Goal: Task Accomplishment & Management: Use online tool/utility

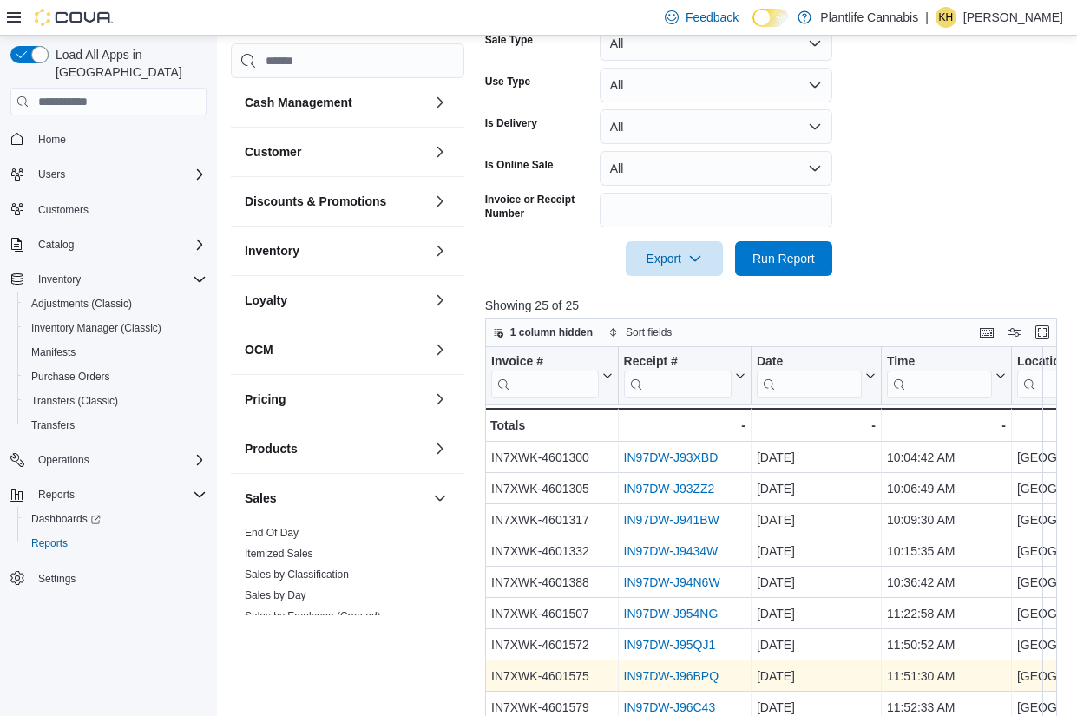
scroll to position [273, 0]
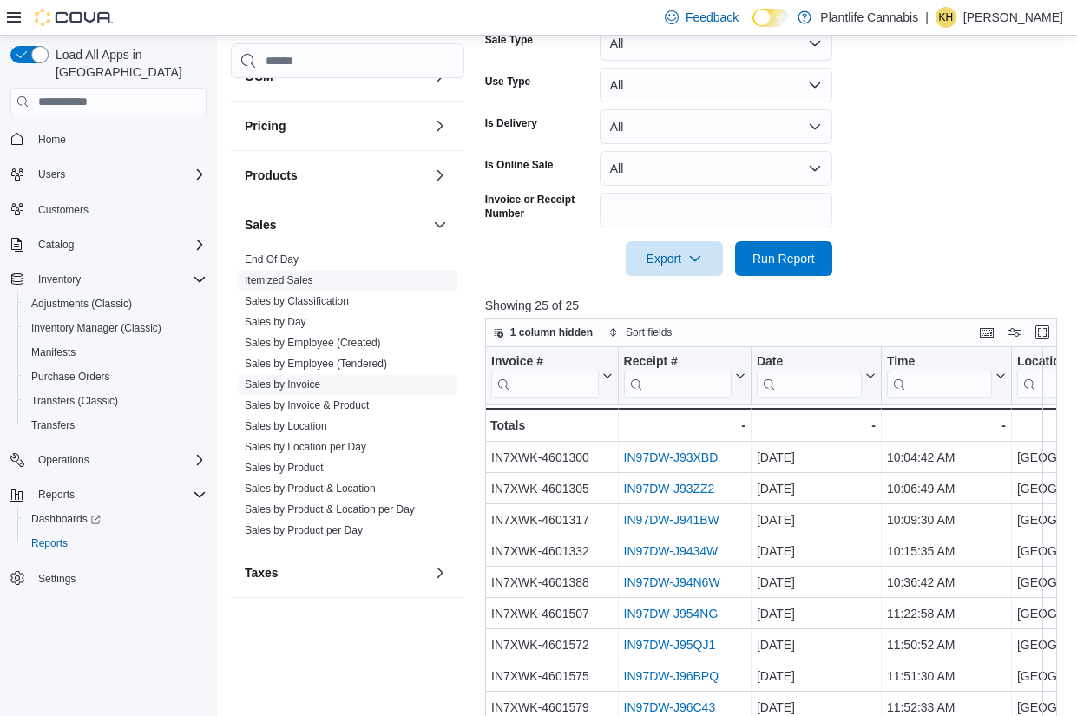
click at [351, 363] on link "Sales by Employee (Tendered)" at bounding box center [316, 363] width 142 height 12
click at [351, 291] on span "Itemized Sales" at bounding box center [347, 280] width 219 height 21
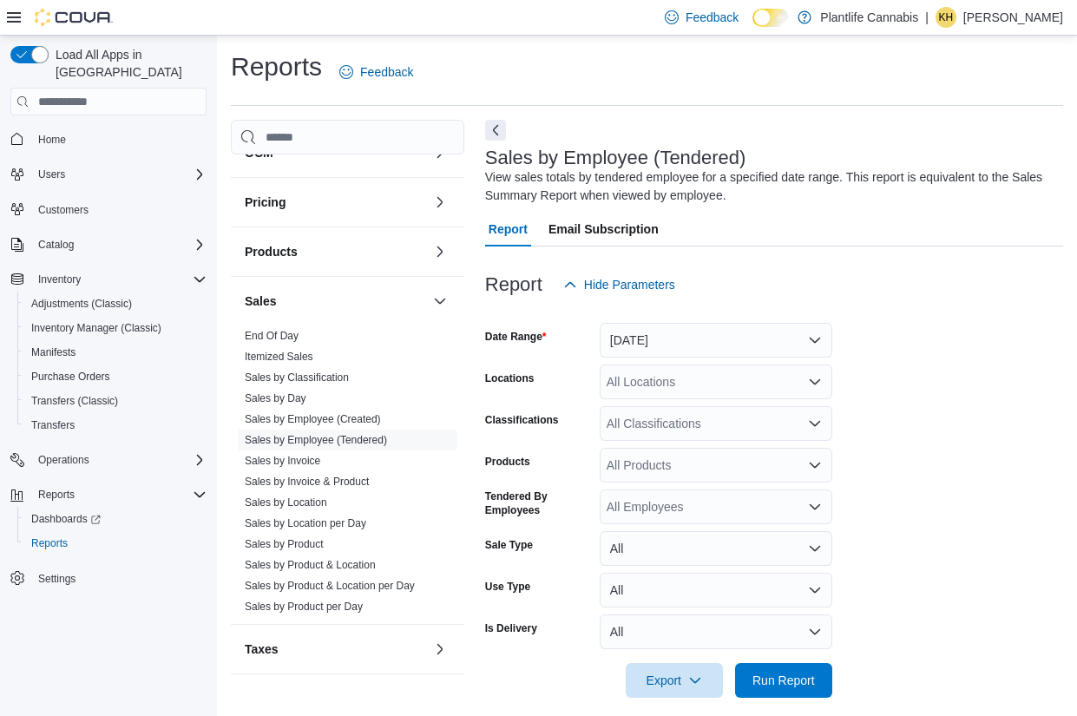
scroll to position [16, 0]
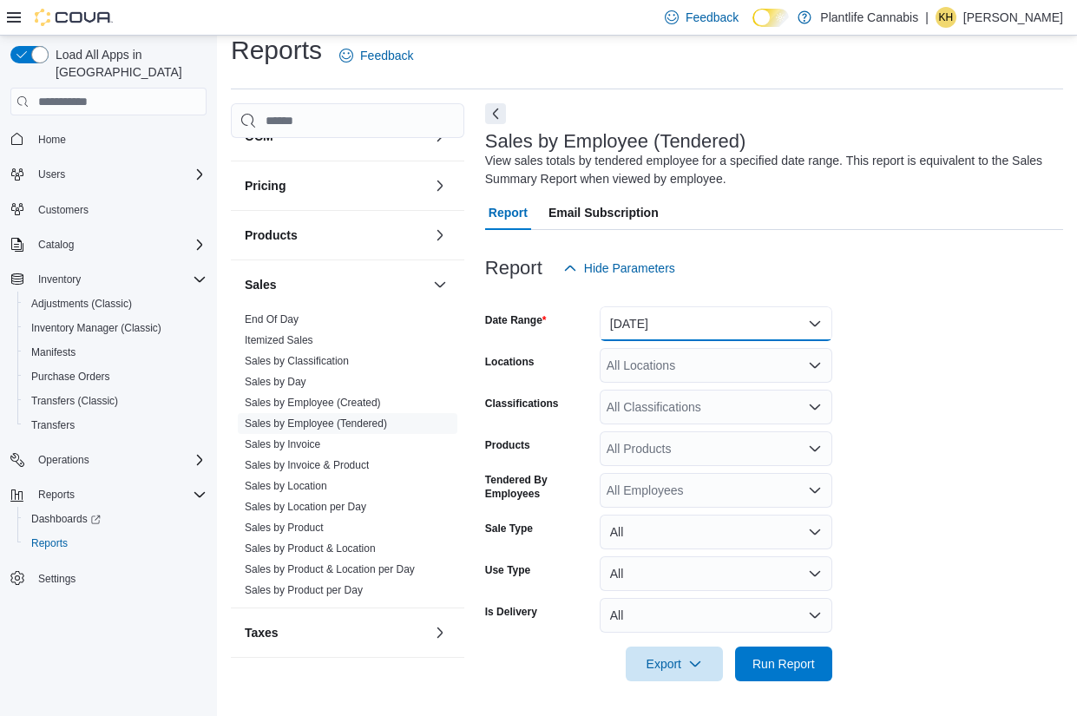
click at [661, 319] on button "[DATE]" at bounding box center [715, 323] width 233 height 35
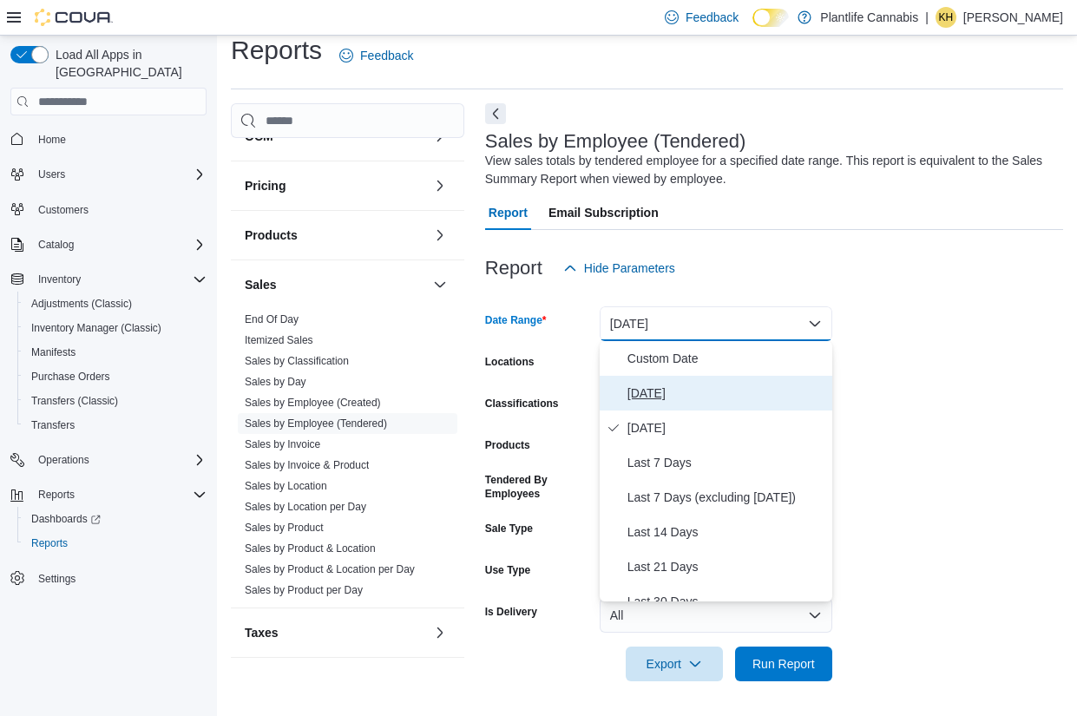
click at [650, 400] on span "[DATE]" at bounding box center [726, 393] width 198 height 21
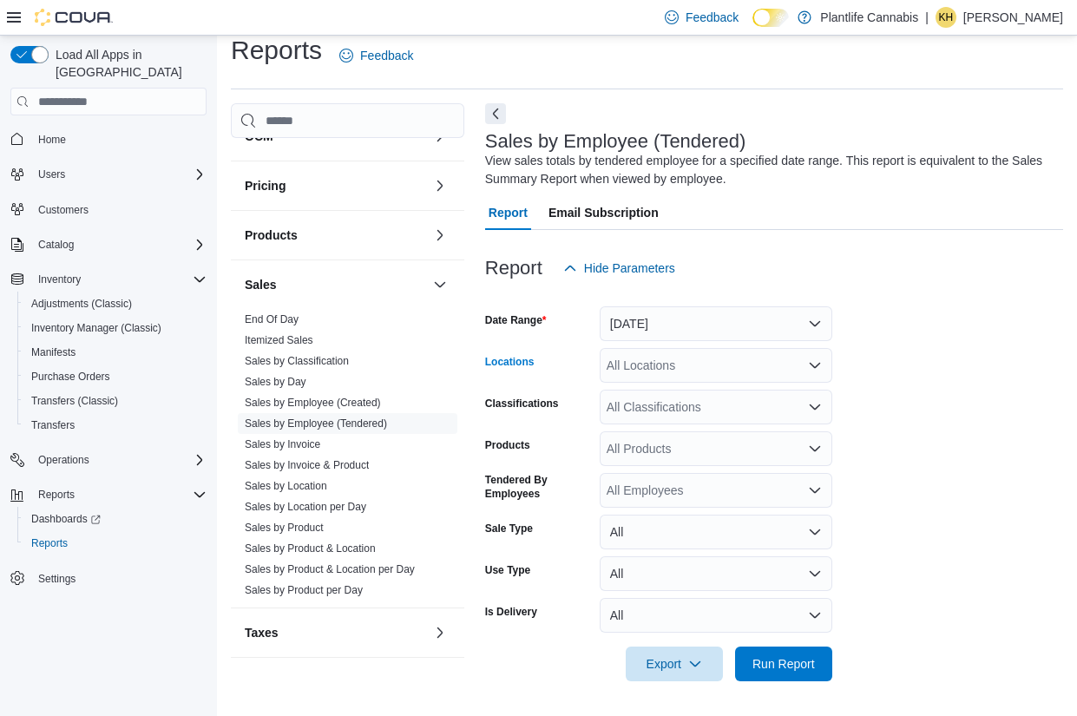
click at [785, 366] on div "All Locations" at bounding box center [715, 365] width 233 height 35
type input "********"
click at [776, 388] on span "[GEOGRAPHIC_DATA] - [GEOGRAPHIC_DATA]" at bounding box center [777, 394] width 264 height 17
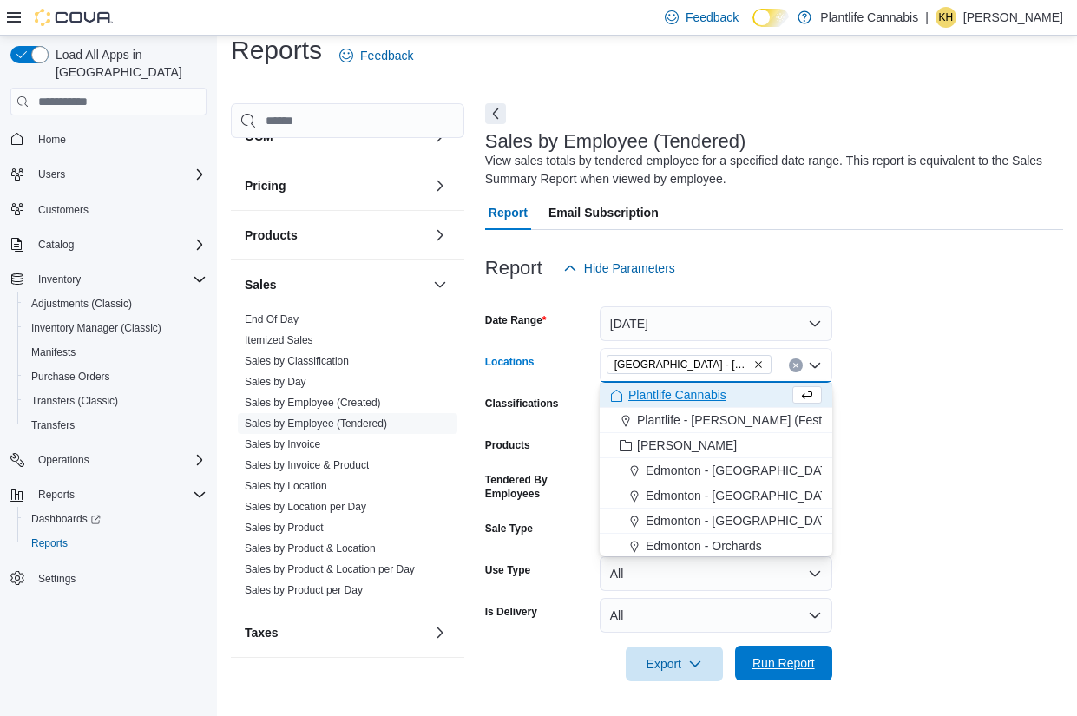
click at [800, 666] on span "Run Report" at bounding box center [783, 662] width 62 height 17
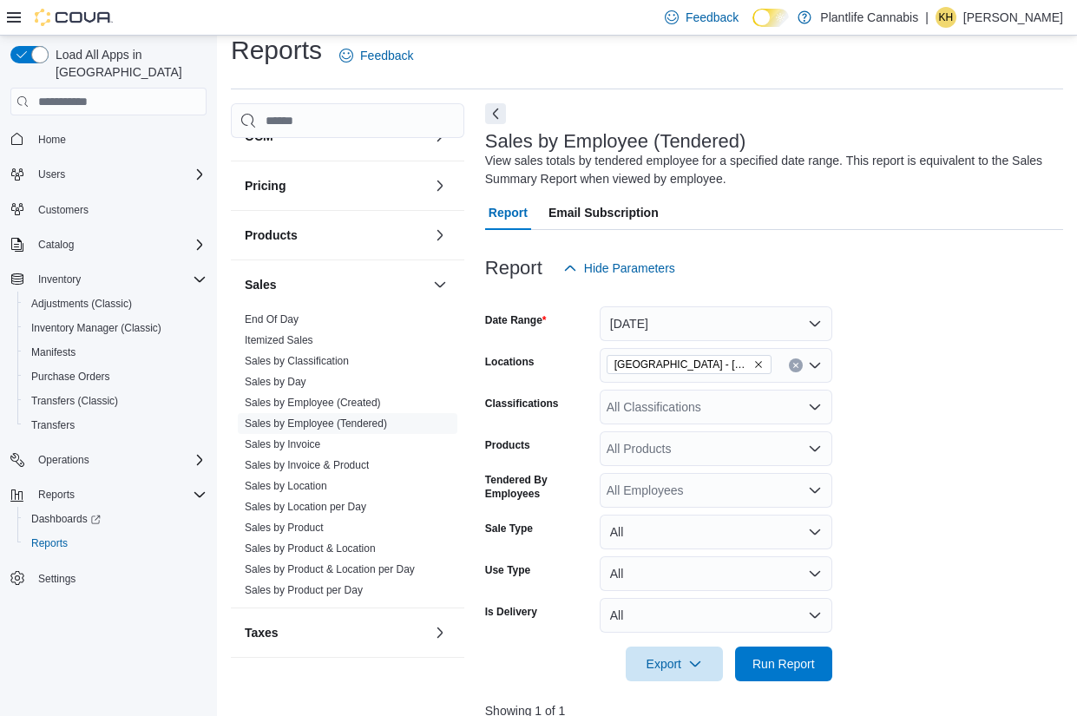
scroll to position [488, 0]
